Goal: Information Seeking & Learning: Learn about a topic

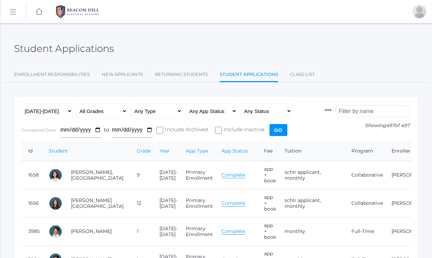
click at [12, 11] on rect at bounding box center [12, 12] width 11 height 11
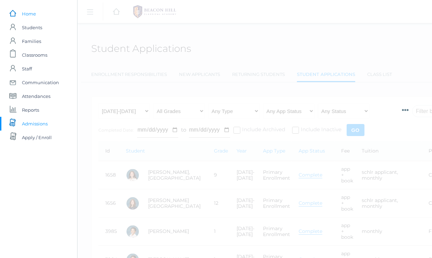
click at [28, 12] on span "Home" at bounding box center [29, 14] width 14 height 14
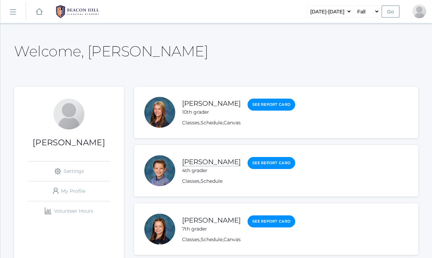
click at [197, 161] on link "[PERSON_NAME]" at bounding box center [211, 162] width 59 height 9
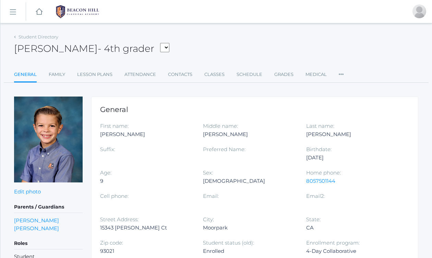
click at [11, 10] on rect at bounding box center [12, 12] width 11 height 11
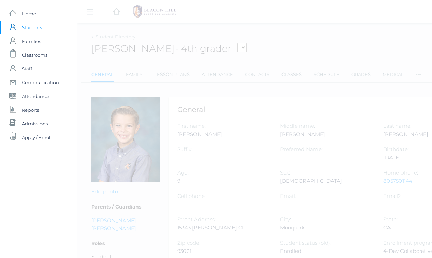
click at [31, 26] on span "Students" at bounding box center [32, 28] width 20 height 14
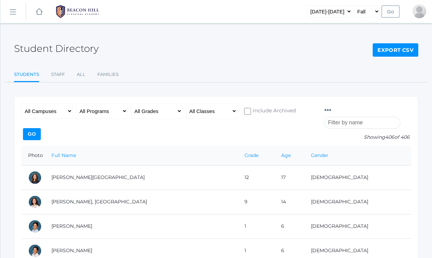
click at [10, 8] on link "icons/ui/navigation/hamburger Created with Sketch." at bounding box center [12, 11] width 25 height 19
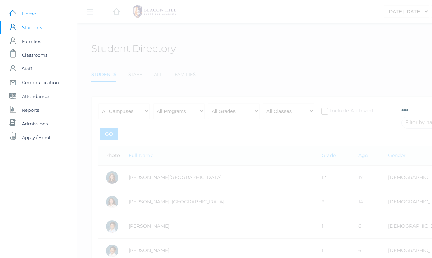
click at [27, 12] on span "Home" at bounding box center [29, 14] width 14 height 14
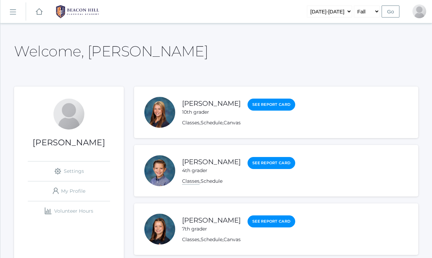
click at [190, 183] on link "Classes" at bounding box center [191, 181] width 18 height 7
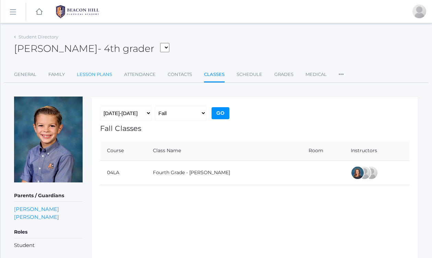
click at [88, 74] on link "Lesson Plans" at bounding box center [94, 75] width 35 height 14
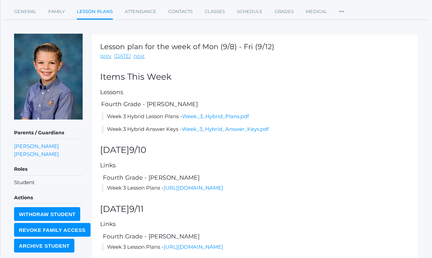
scroll to position [62, 0]
click at [197, 116] on link "Week_3_Hybrid_Plans.pdf" at bounding box center [215, 116] width 67 height 7
